Goal: Task Accomplishment & Management: Use online tool/utility

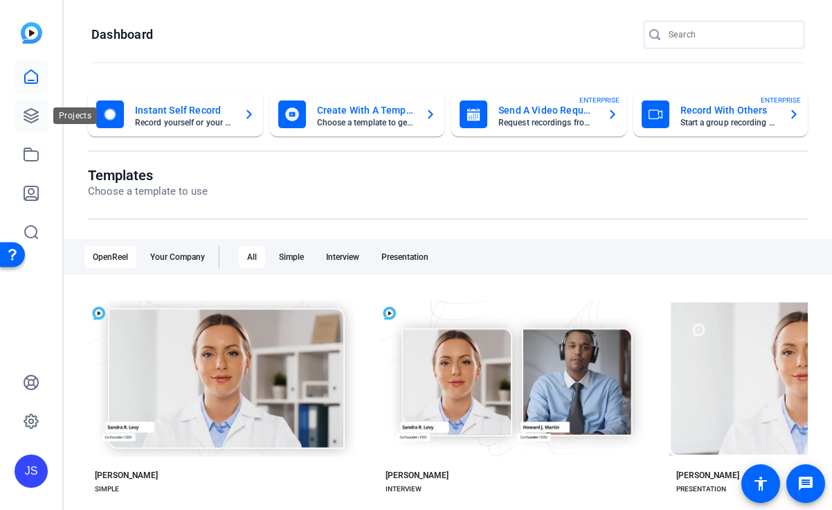
click at [34, 116] on icon at bounding box center [31, 115] width 17 height 17
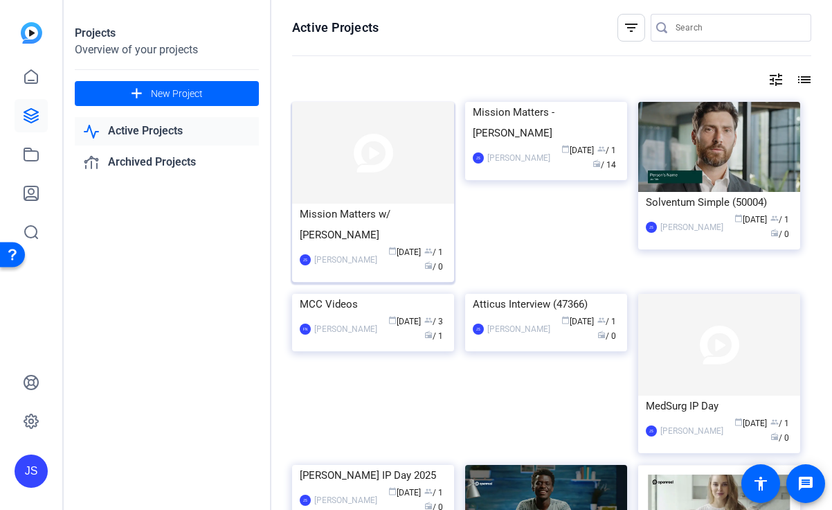
click at [430, 218] on div "Mission Matters w/ [PERSON_NAME]" at bounding box center [373, 225] width 147 height 42
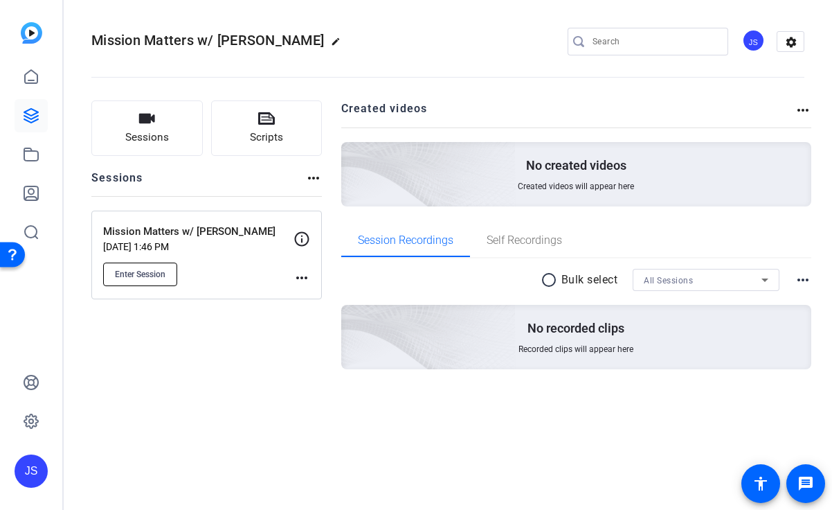
click at [156, 271] on span "Enter Session" at bounding box center [140, 274] width 51 height 11
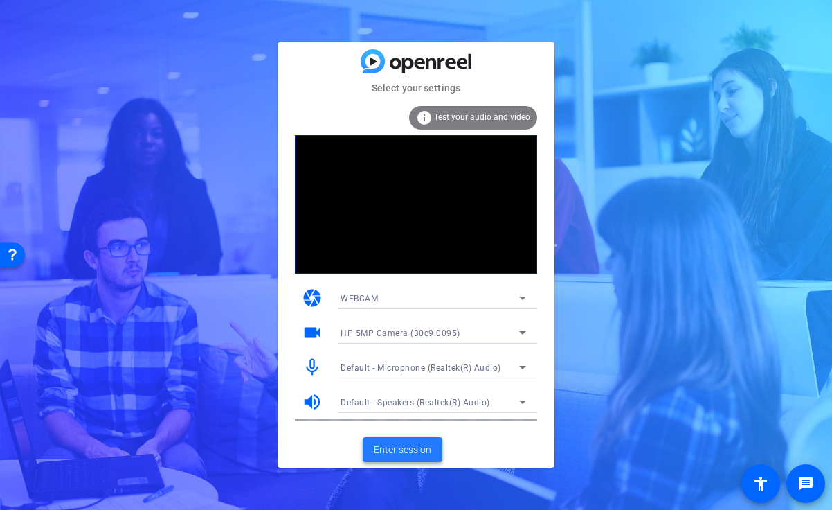
click at [393, 442] on span "Enter session" at bounding box center [402, 449] width 57 height 15
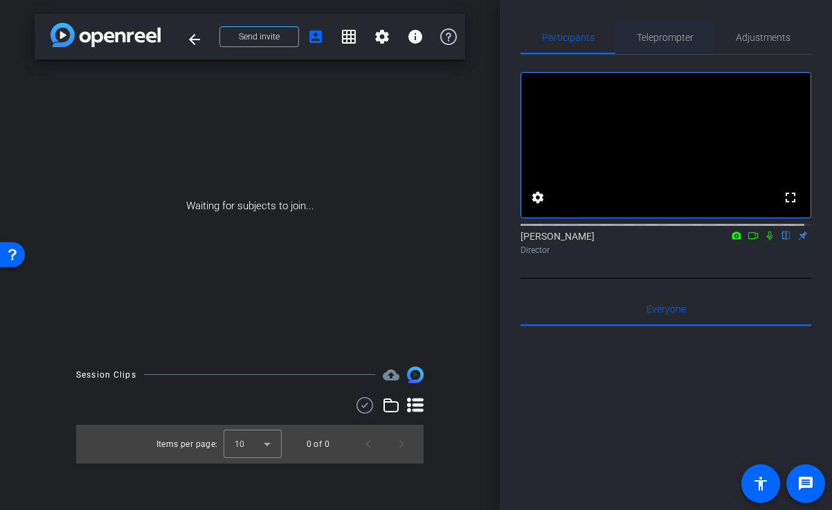
click at [651, 35] on span "Teleprompter" at bounding box center [665, 38] width 57 height 10
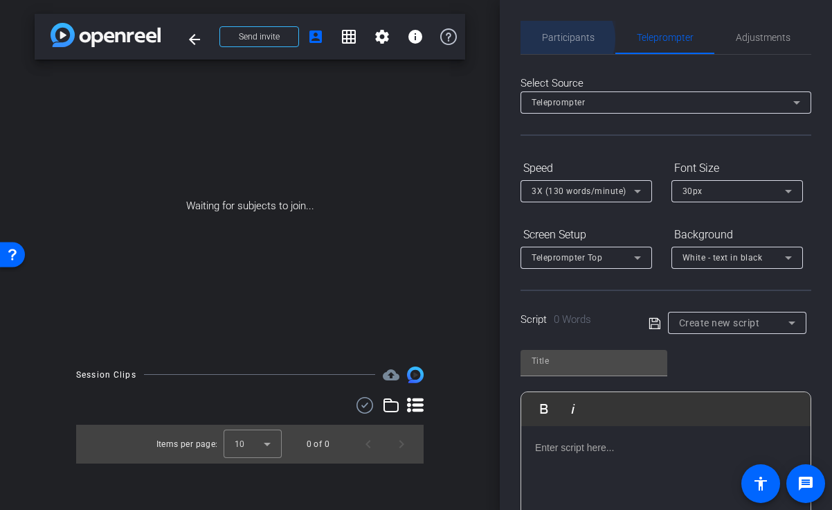
click at [564, 39] on span "Participants" at bounding box center [568, 38] width 53 height 10
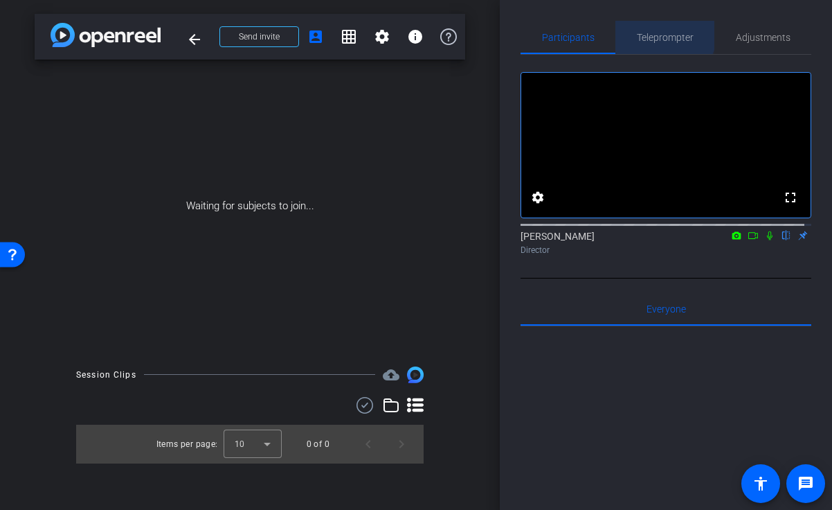
click at [645, 30] on span "Teleprompter" at bounding box center [665, 37] width 57 height 33
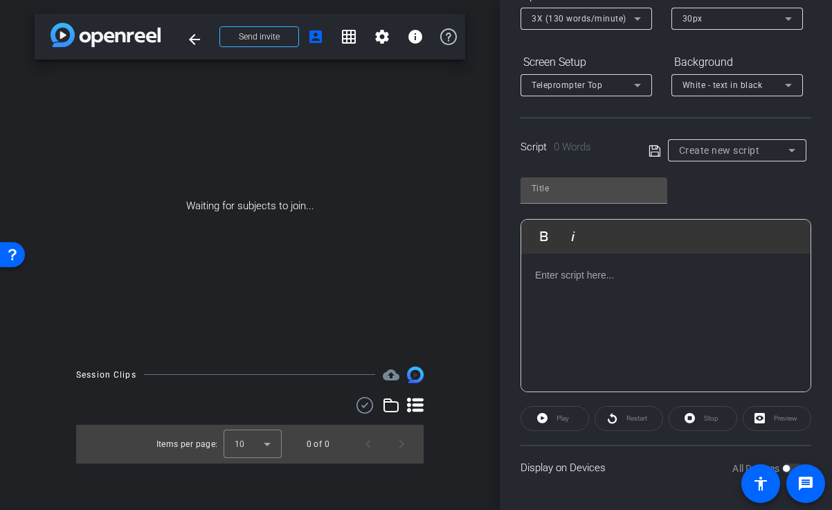
scroll to position [103, 0]
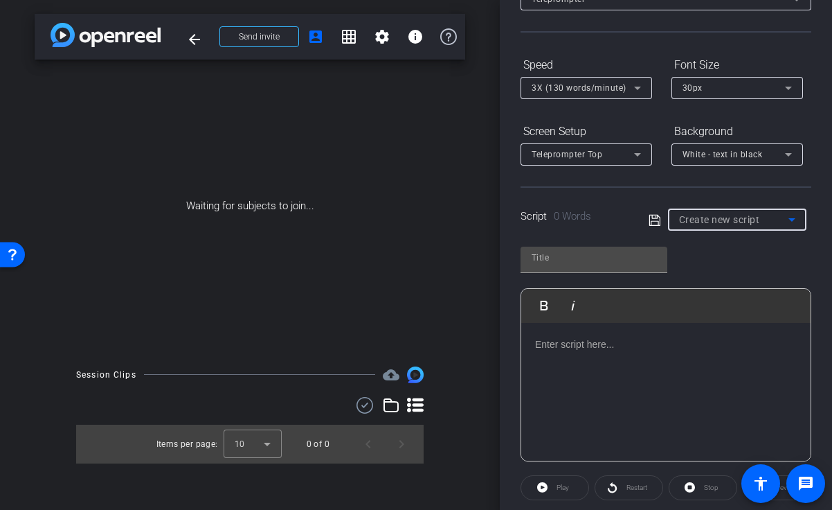
click at [789, 218] on icon at bounding box center [792, 219] width 7 height 3
click at [0, 0] on span "Create new script" at bounding box center [0, 0] width 0 height 0
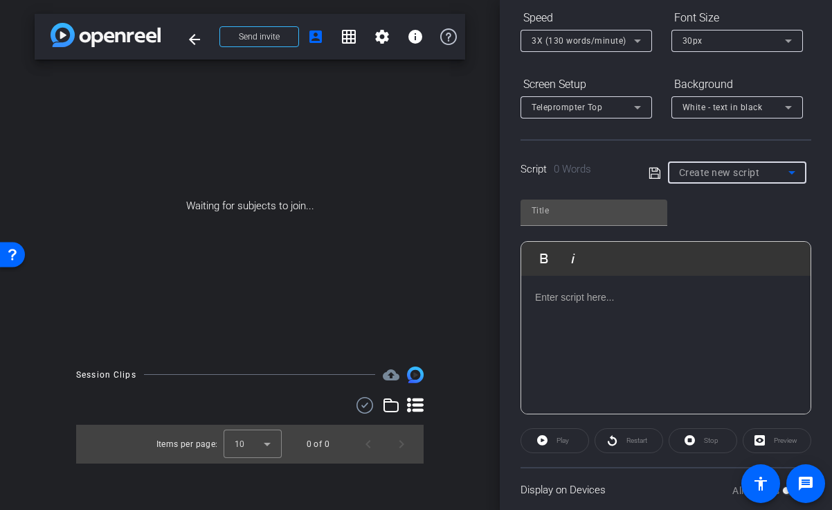
scroll to position [172, 0]
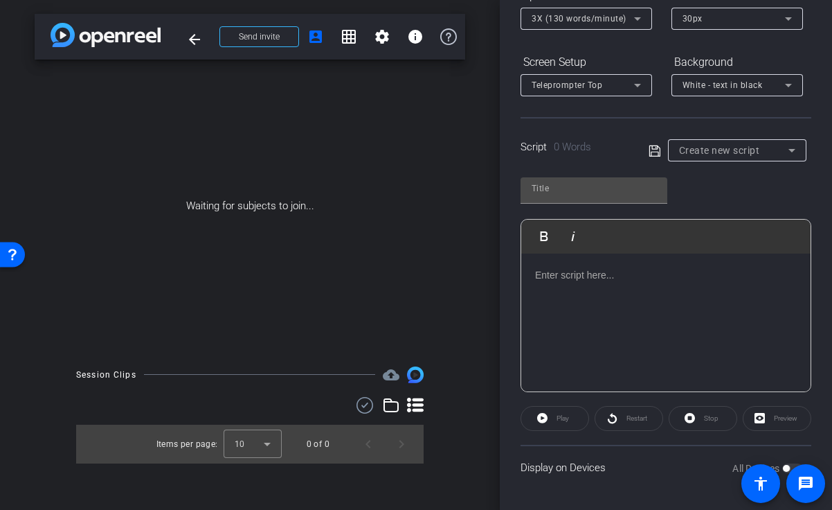
click at [15, 15] on div "arrow_back Mission Matters w/ Wayde McMillan Back to project Send invite accoun…" at bounding box center [250, 255] width 500 height 510
click at [547, 278] on p at bounding box center [666, 274] width 262 height 15
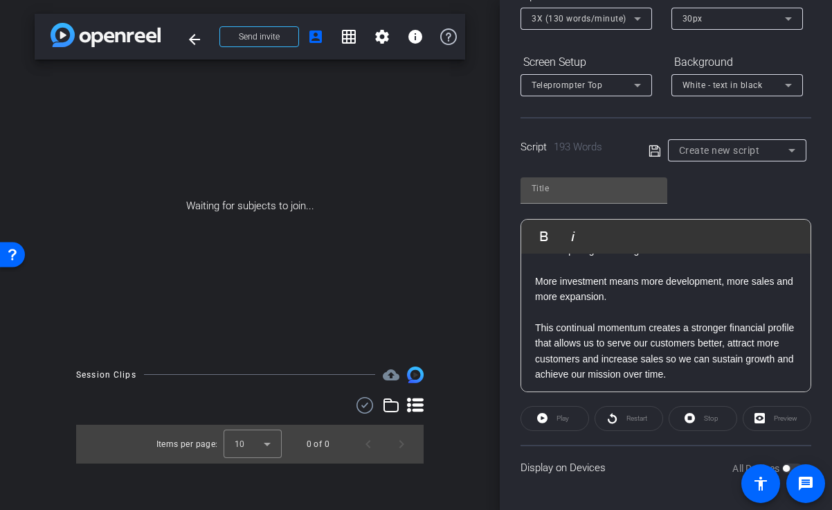
scroll to position [385, 0]
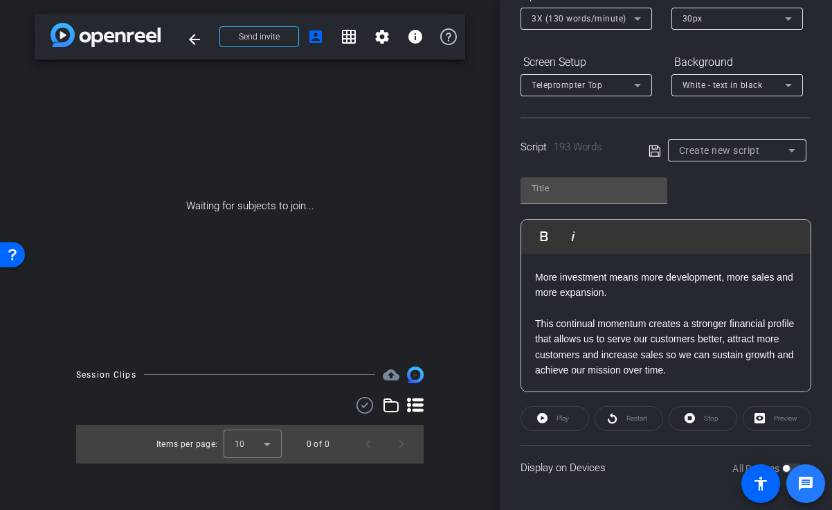
click at [789, 465] on span at bounding box center [806, 483] width 39 height 39
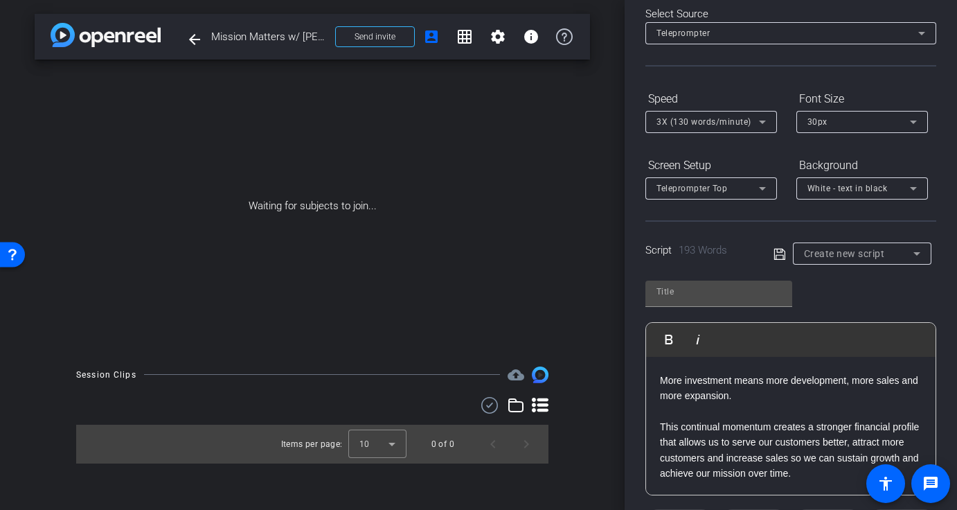
scroll to position [103, 0]
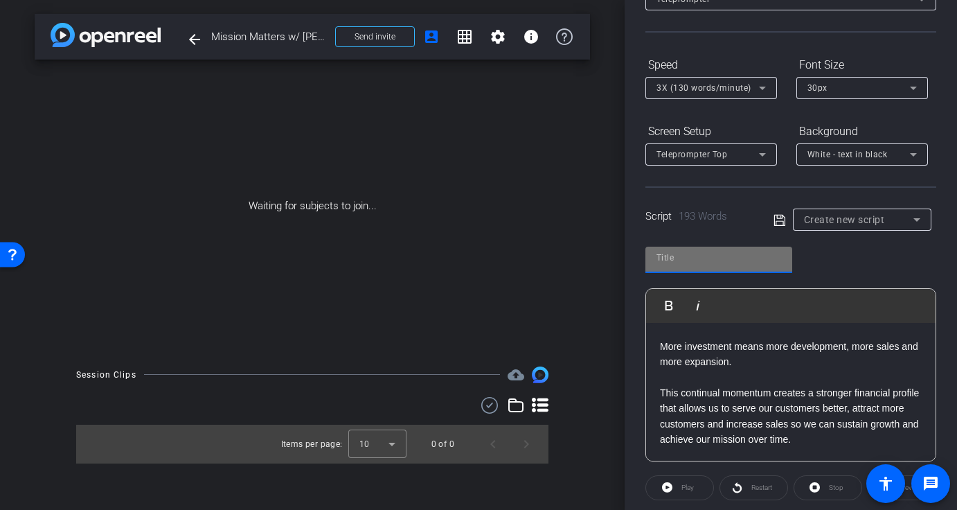
click at [723, 253] on input "text" at bounding box center [718, 257] width 125 height 17
click at [678, 257] on input "text" at bounding box center [718, 257] width 125 height 17
click at [832, 257] on div "Participants Teleprompter Adjustments settings Jen Stack flip Director Everyone…" at bounding box center [790, 255] width 332 height 510
click at [678, 255] on input "text" at bounding box center [718, 257] width 125 height 17
click at [832, 259] on div "Participants Teleprompter Adjustments settings Jen Stack flip Director Everyone…" at bounding box center [790, 255] width 332 height 510
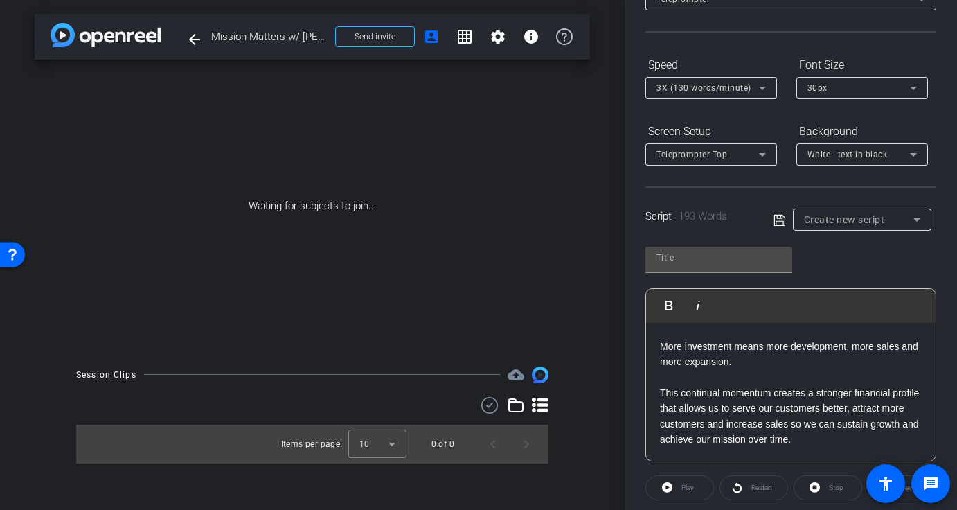
scroll to position [172, 0]
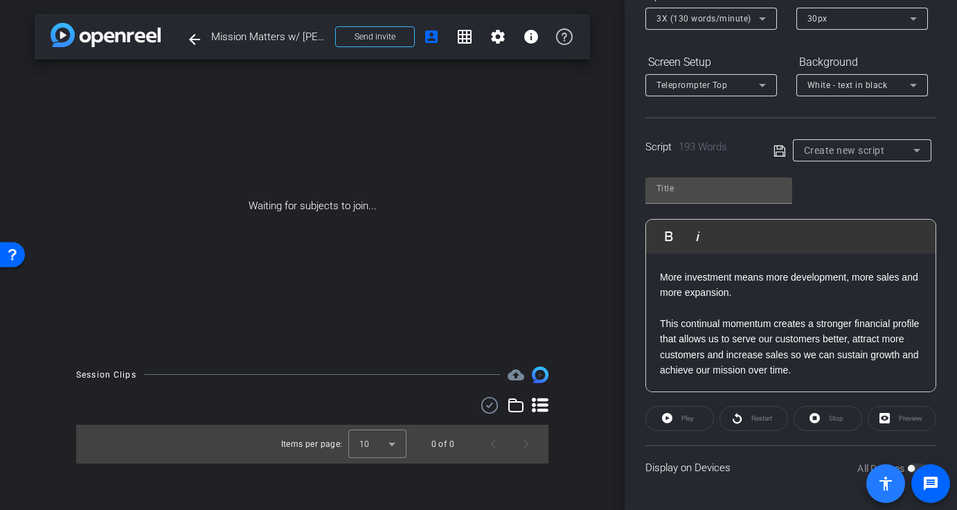
click at [832, 488] on span at bounding box center [885, 483] width 33 height 33
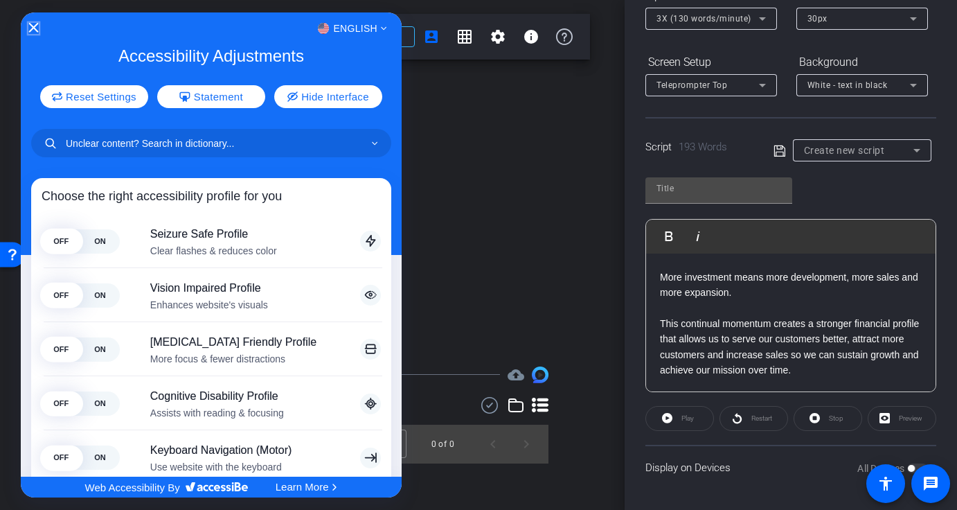
click at [37, 28] on icon "Close Accessibility Interface" at bounding box center [33, 28] width 10 height 10
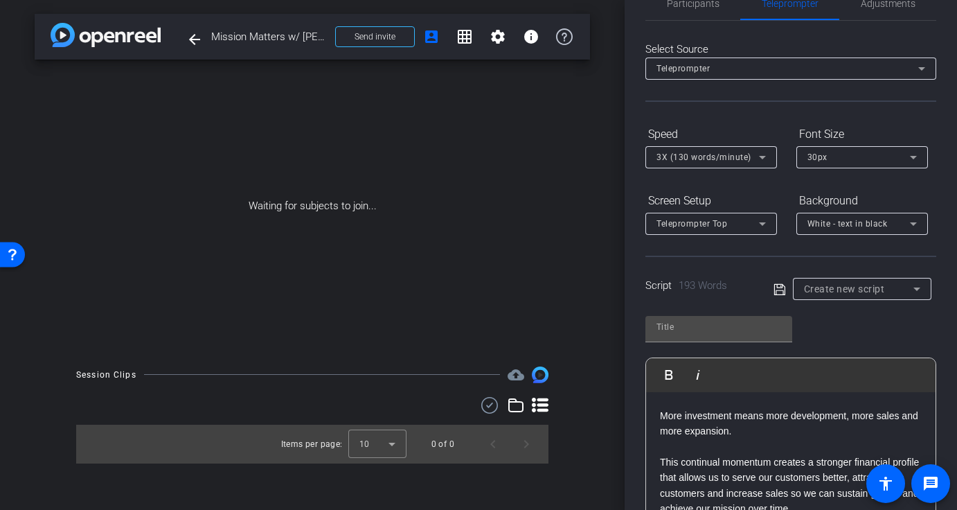
scroll to position [0, 0]
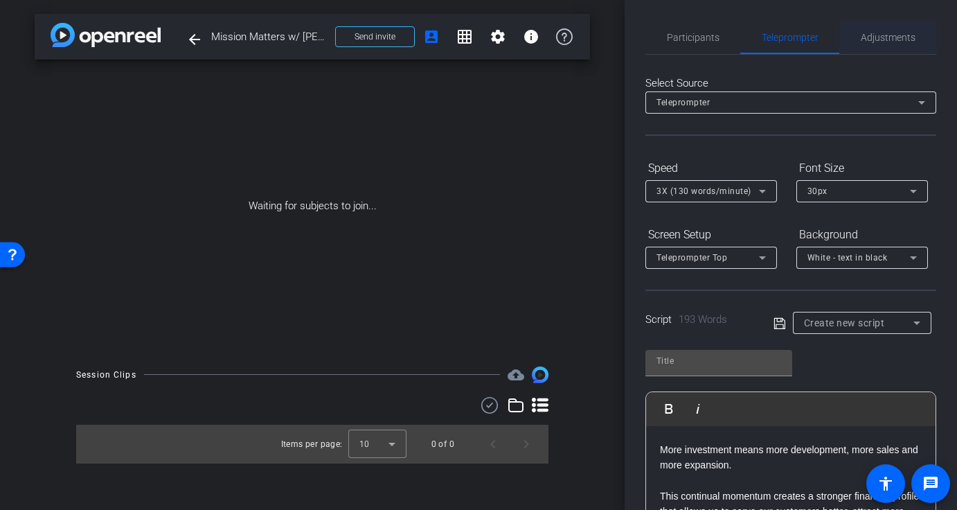
click at [832, 33] on span "Adjustments" at bounding box center [888, 38] width 55 height 10
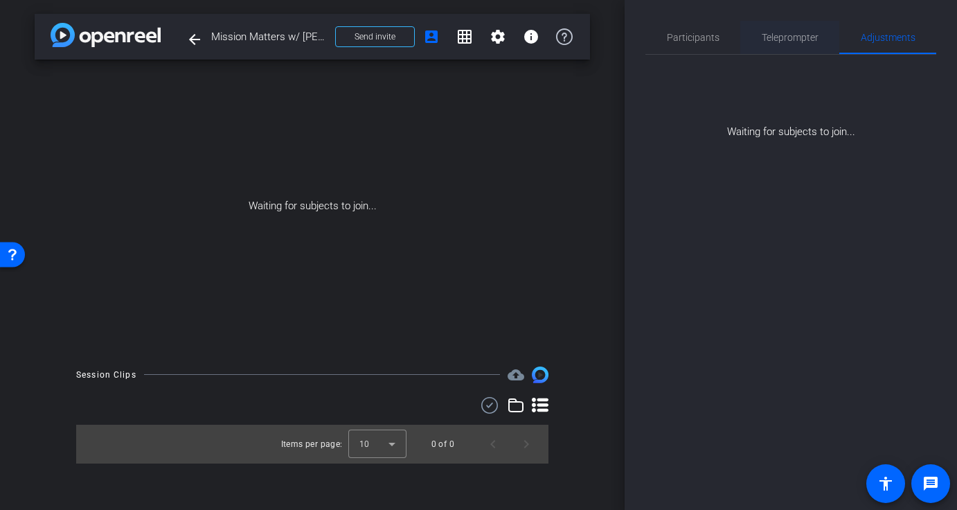
click at [806, 33] on span "Teleprompter" at bounding box center [790, 38] width 57 height 10
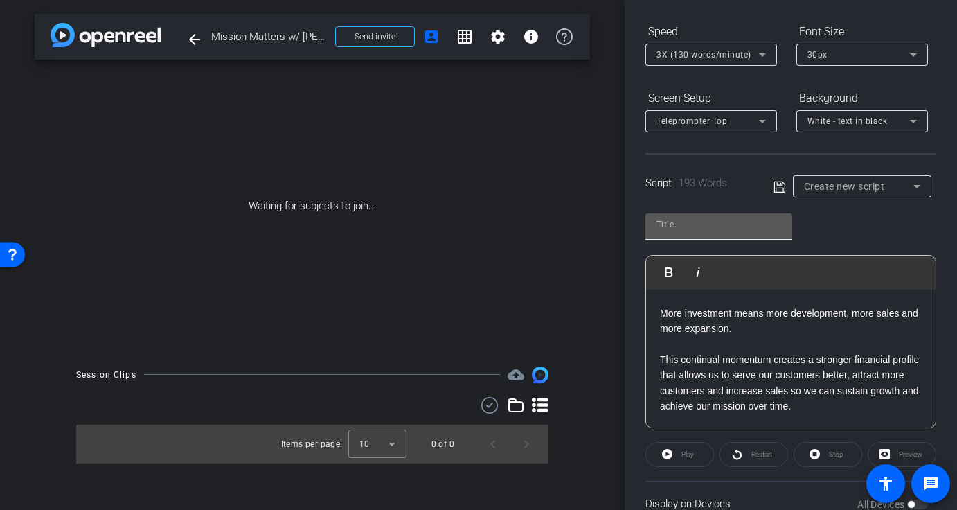
scroll to position [34, 0]
